Goal: Download file/media

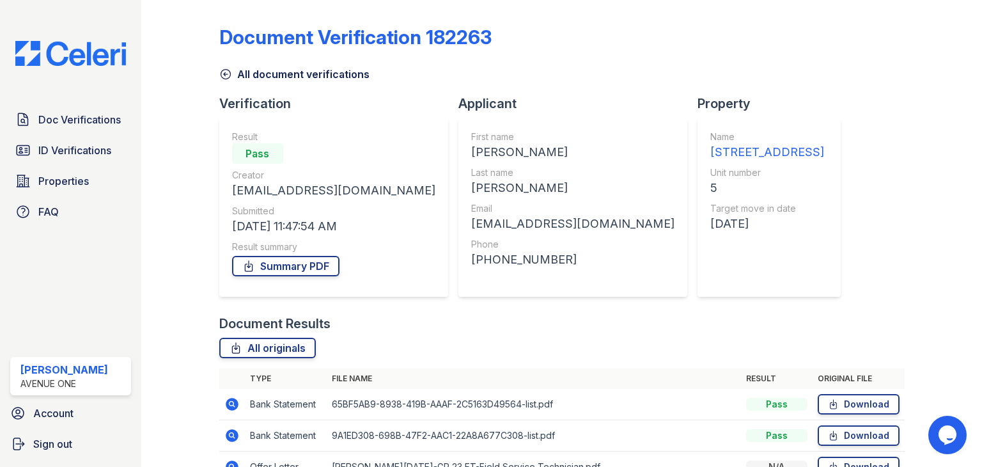
scroll to position [103, 0]
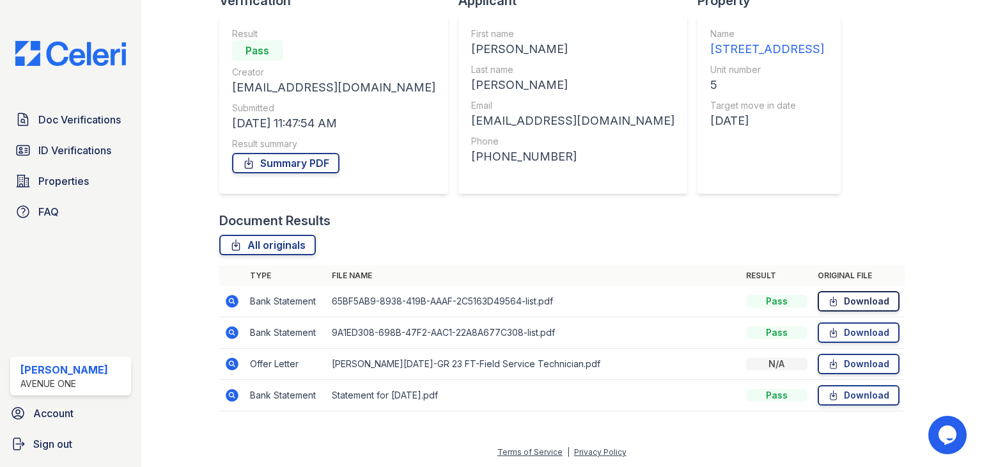
click at [840, 295] on link "Download" at bounding box center [858, 301] width 82 height 20
click at [841, 330] on link "Download" at bounding box center [858, 332] width 82 height 20
click at [839, 363] on link "Download" at bounding box center [858, 363] width 82 height 20
click at [836, 398] on link "Download" at bounding box center [858, 395] width 82 height 20
click at [284, 162] on link "Summary PDF" at bounding box center [285, 163] width 107 height 20
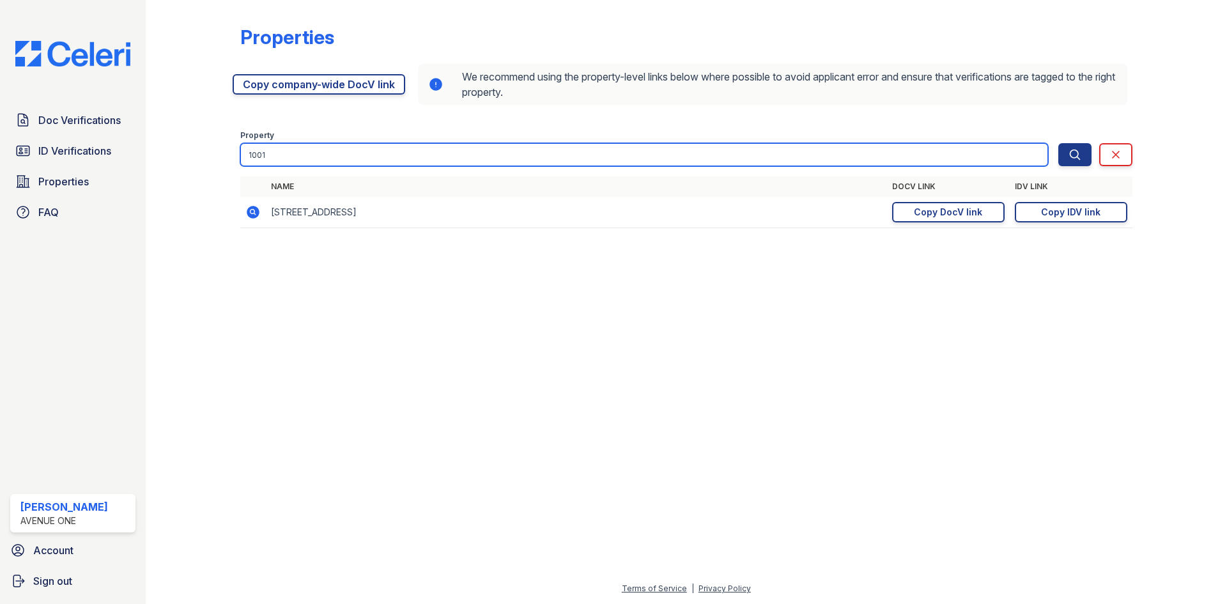
drag, startPoint x: 31, startPoint y: 195, endPoint x: -13, endPoint y: 204, distance: 45.6
click at [0, 204] on html "Doc Verifications ID Verifications Properties FAQ Marina Robles Avenue One Acco…" at bounding box center [613, 302] width 1227 height 604
type input "325"
click at [1058, 143] on button "Search" at bounding box center [1074, 154] width 33 height 23
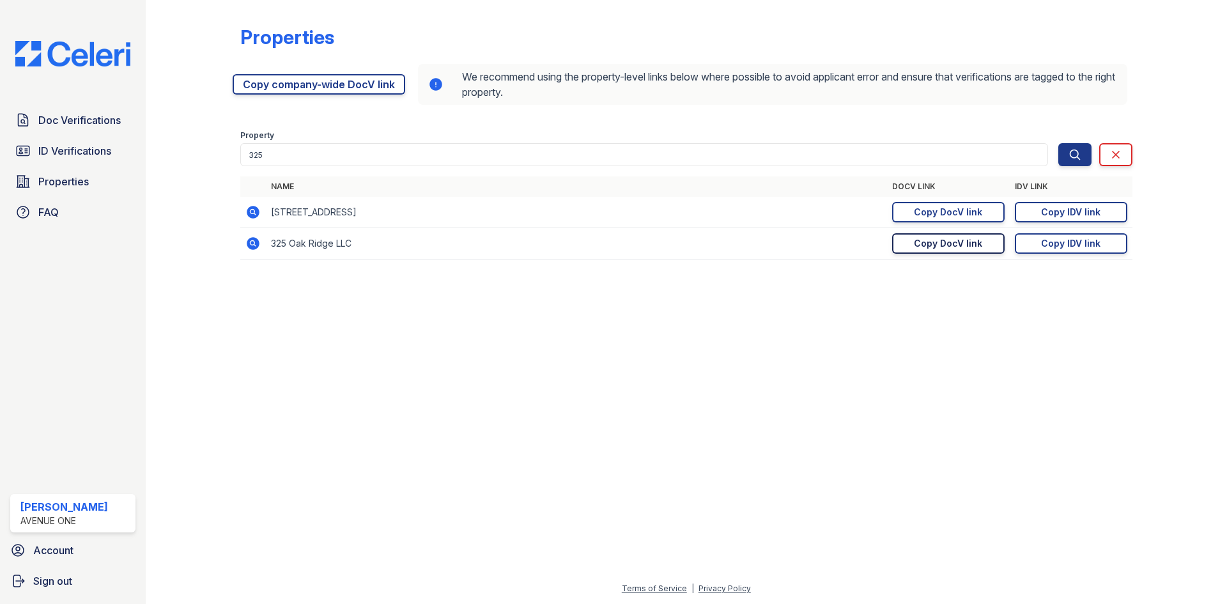
click at [917, 245] on div "Copy DocV link" at bounding box center [948, 243] width 68 height 13
click at [1049, 245] on div "Copy IDV link" at bounding box center [1070, 243] width 59 height 13
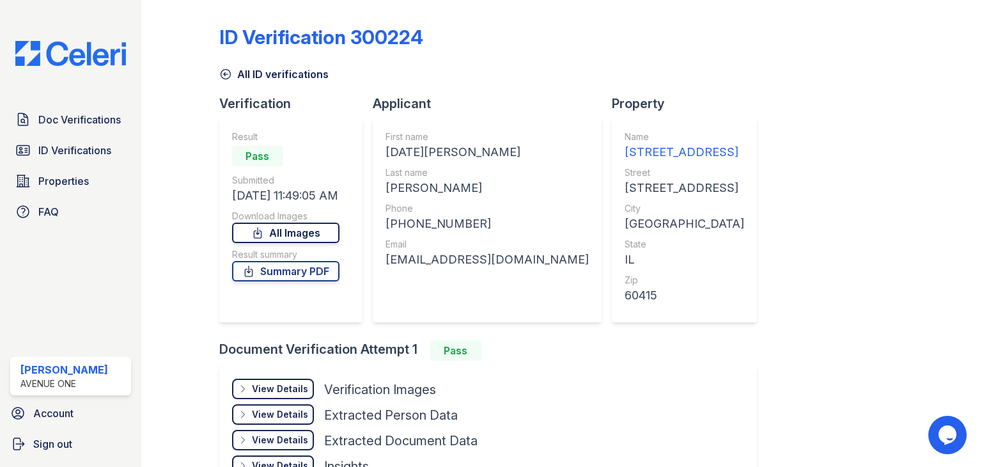
click at [318, 227] on link "All Images" at bounding box center [285, 232] width 107 height 20
click at [309, 270] on link "Summary PDF" at bounding box center [285, 271] width 107 height 20
click at [801, 79] on div "All ID verifications" at bounding box center [561, 70] width 685 height 23
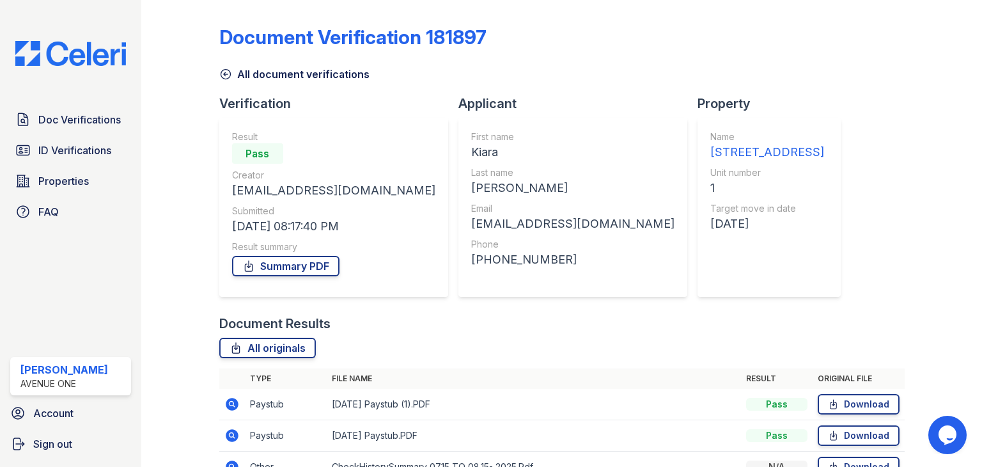
drag, startPoint x: 993, startPoint y: 312, endPoint x: 993, endPoint y: 325, distance: 13.4
click at [981, 325] on html "Doc Verifications ID Verifications Properties FAQ Marina Robles Avenue One Acco…" at bounding box center [491, 233] width 982 height 467
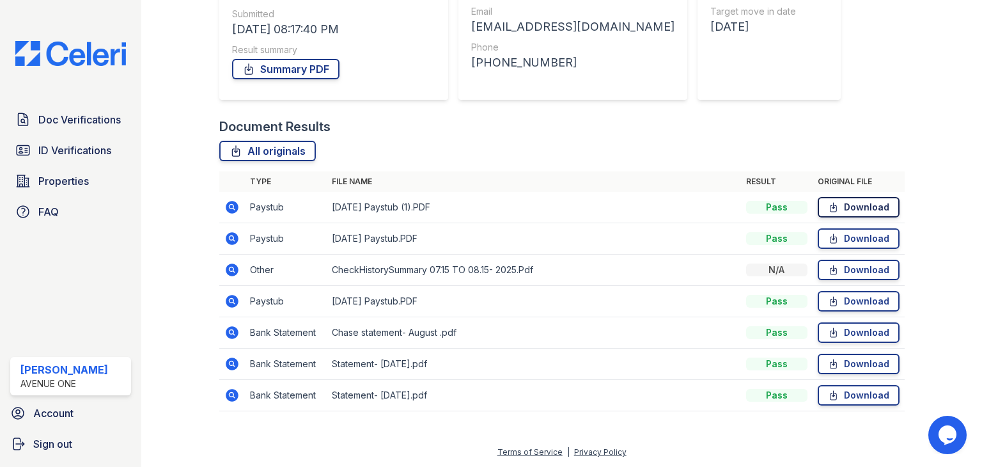
click at [829, 198] on link "Download" at bounding box center [858, 207] width 82 height 20
click at [835, 238] on link "Download" at bounding box center [858, 238] width 82 height 20
click at [828, 269] on icon at bounding box center [833, 269] width 11 height 13
click at [824, 308] on link "Download" at bounding box center [858, 301] width 82 height 20
click at [824, 339] on link "Download" at bounding box center [858, 332] width 82 height 20
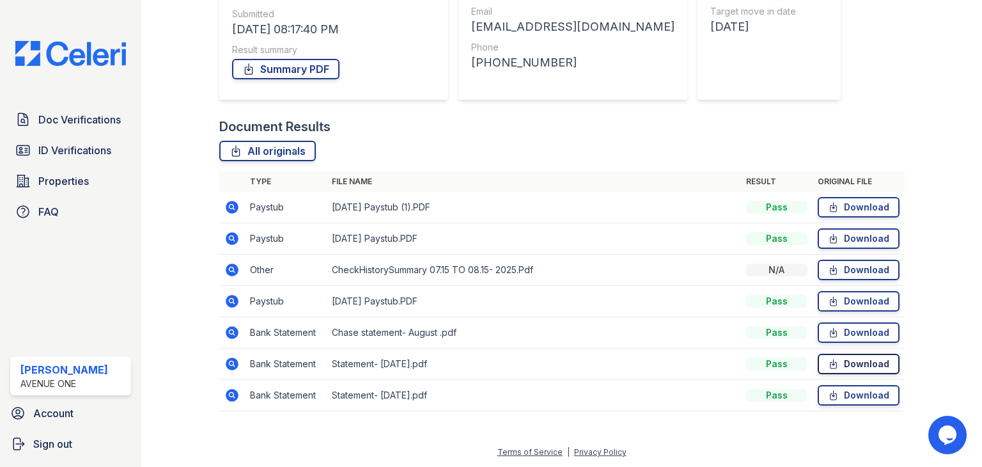
click at [825, 371] on link "Download" at bounding box center [858, 363] width 82 height 20
click at [825, 405] on td "Download" at bounding box center [858, 395] width 92 height 31
click at [828, 396] on icon at bounding box center [833, 395] width 11 height 13
click at [295, 74] on link "Summary PDF" at bounding box center [285, 69] width 107 height 20
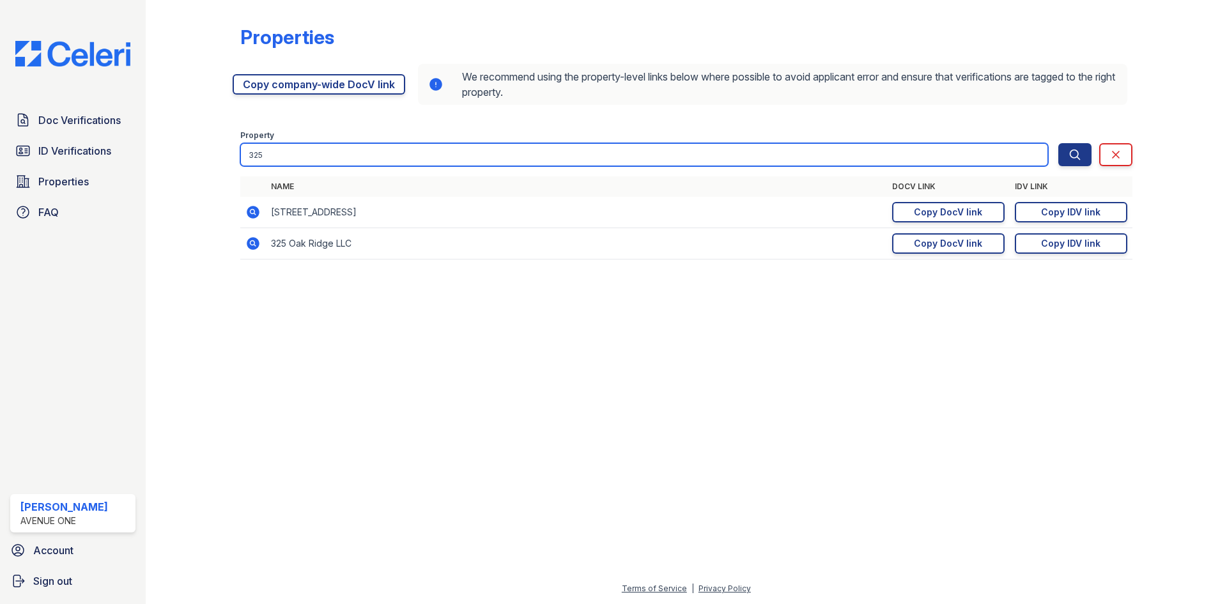
drag, startPoint x: 226, startPoint y: 139, endPoint x: 158, endPoint y: 133, distance: 68.0
click at [158, 133] on div "Properties [URL][DOMAIN_NAME] Copy company-wide DocV link We recommend using th…" at bounding box center [686, 302] width 1081 height 604
type input "5544"
click at [1058, 143] on button "Search" at bounding box center [1074, 154] width 33 height 23
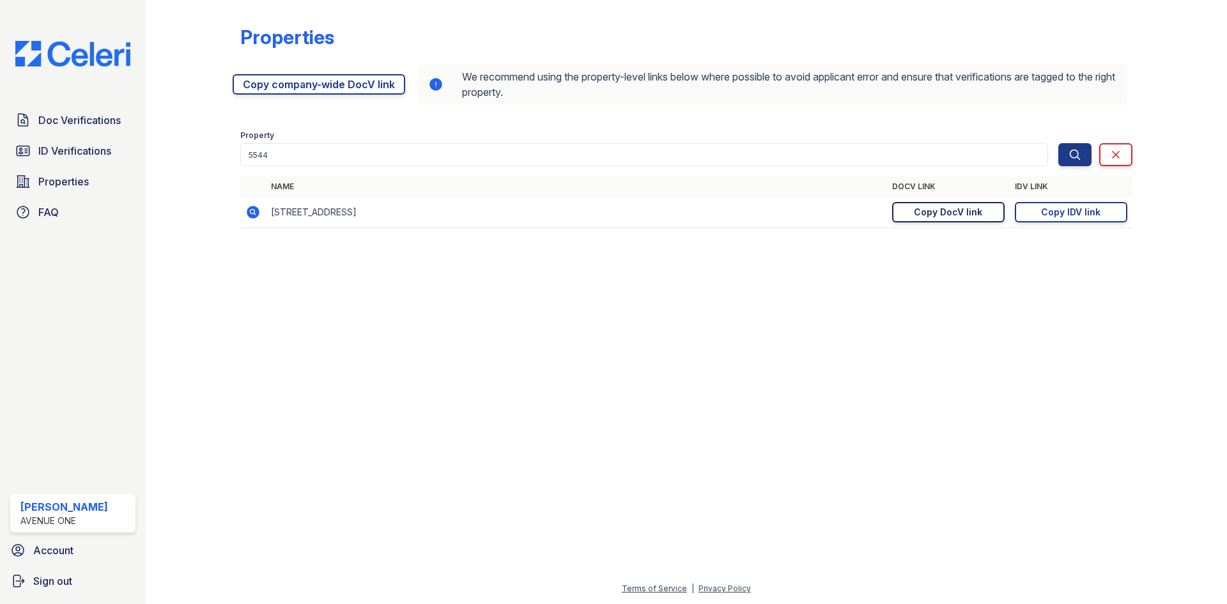
click at [920, 217] on div "Copy DocV link" at bounding box center [948, 212] width 68 height 13
click at [1031, 209] on link "Copy IDV link Copy link" at bounding box center [1071, 212] width 112 height 20
click at [1, 300] on div "Doc Verifications ID Verifications Properties FAQ [PERSON_NAME] [GEOGRAPHIC_DAT…" at bounding box center [73, 302] width 146 height 604
